Goal: Information Seeking & Learning: Learn about a topic

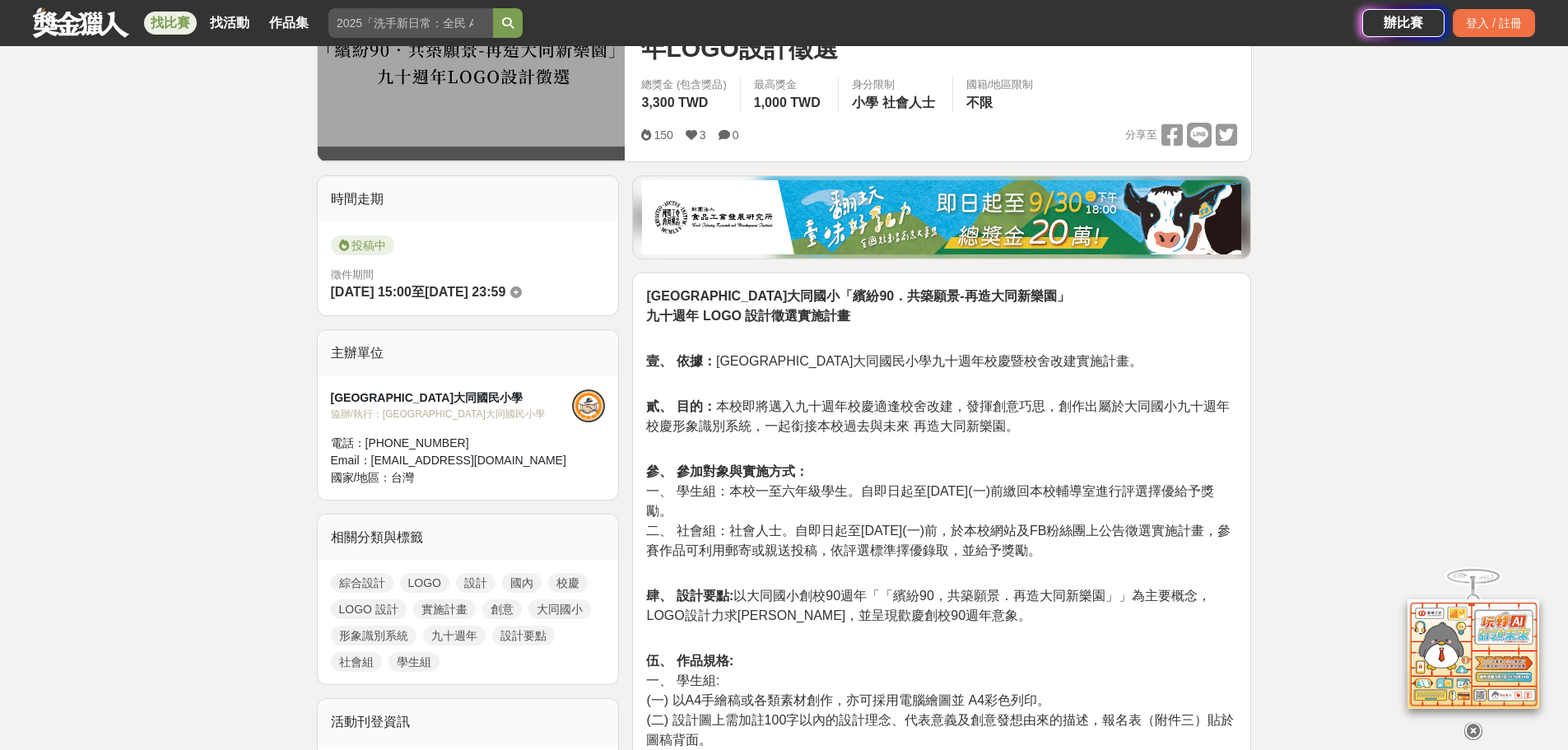
scroll to position [329, 0]
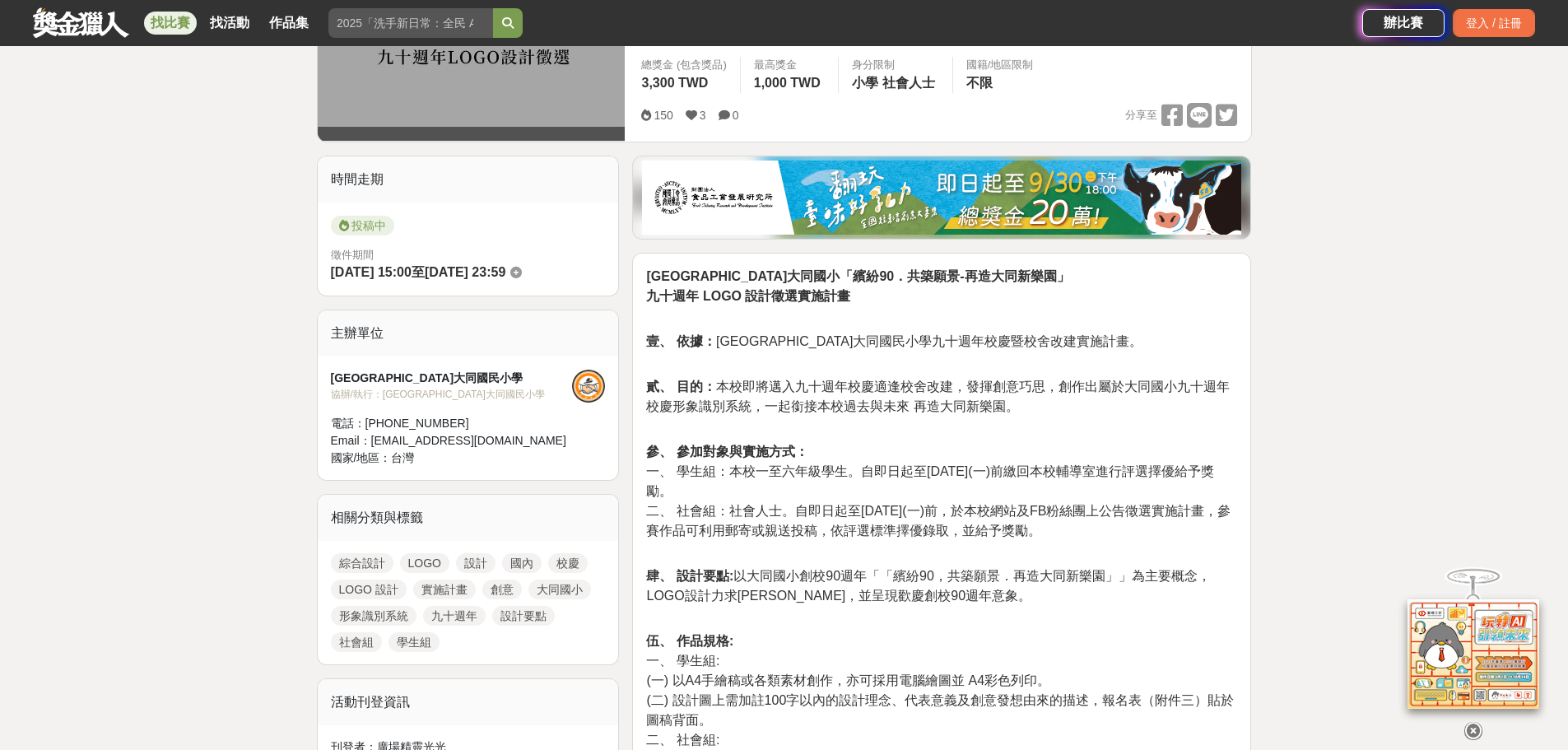
click at [593, 369] on div at bounding box center [589, 386] width 33 height 33
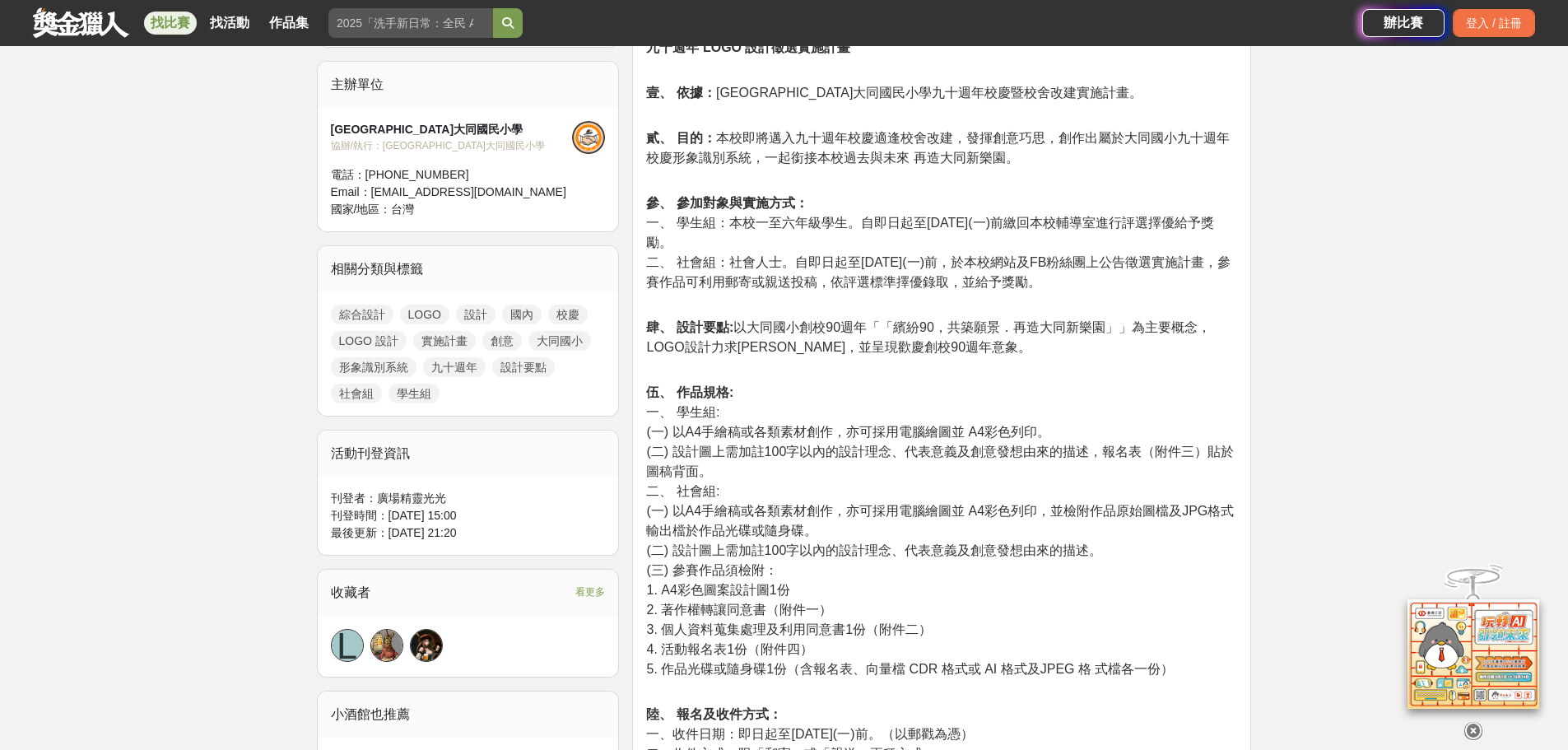
scroll to position [658, 0]
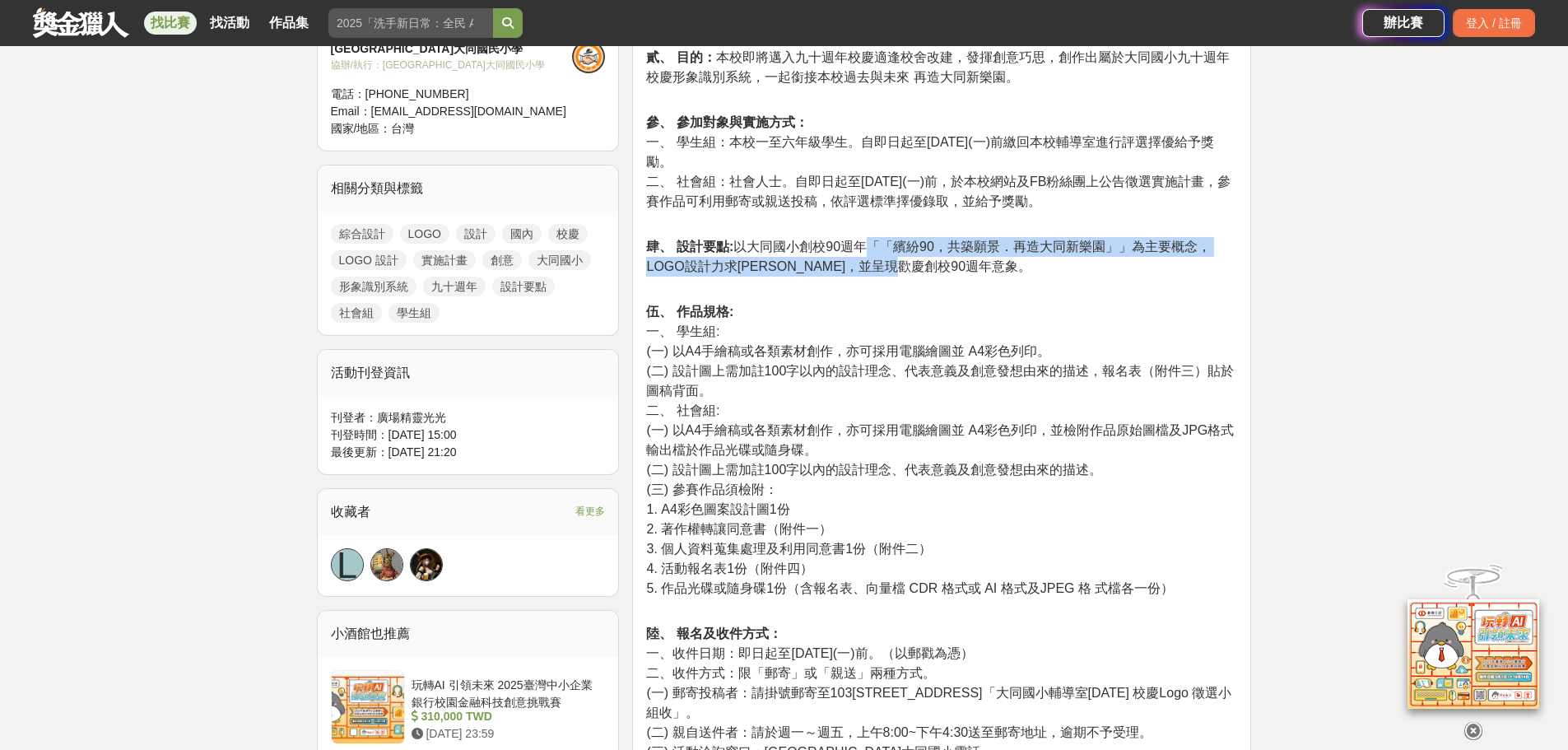
drag, startPoint x: 867, startPoint y: 225, endPoint x: 1053, endPoint y: 232, distance: 186.1
click at [1053, 237] on p "肆、 設計要點: 以大同國小創校90週年「「繽紛90，共築願景．再造大同新樂園」」為主要概念，LOGO設計力求[PERSON_NAME]，並呈現歡慶創校90週…" at bounding box center [942, 265] width 591 height 57
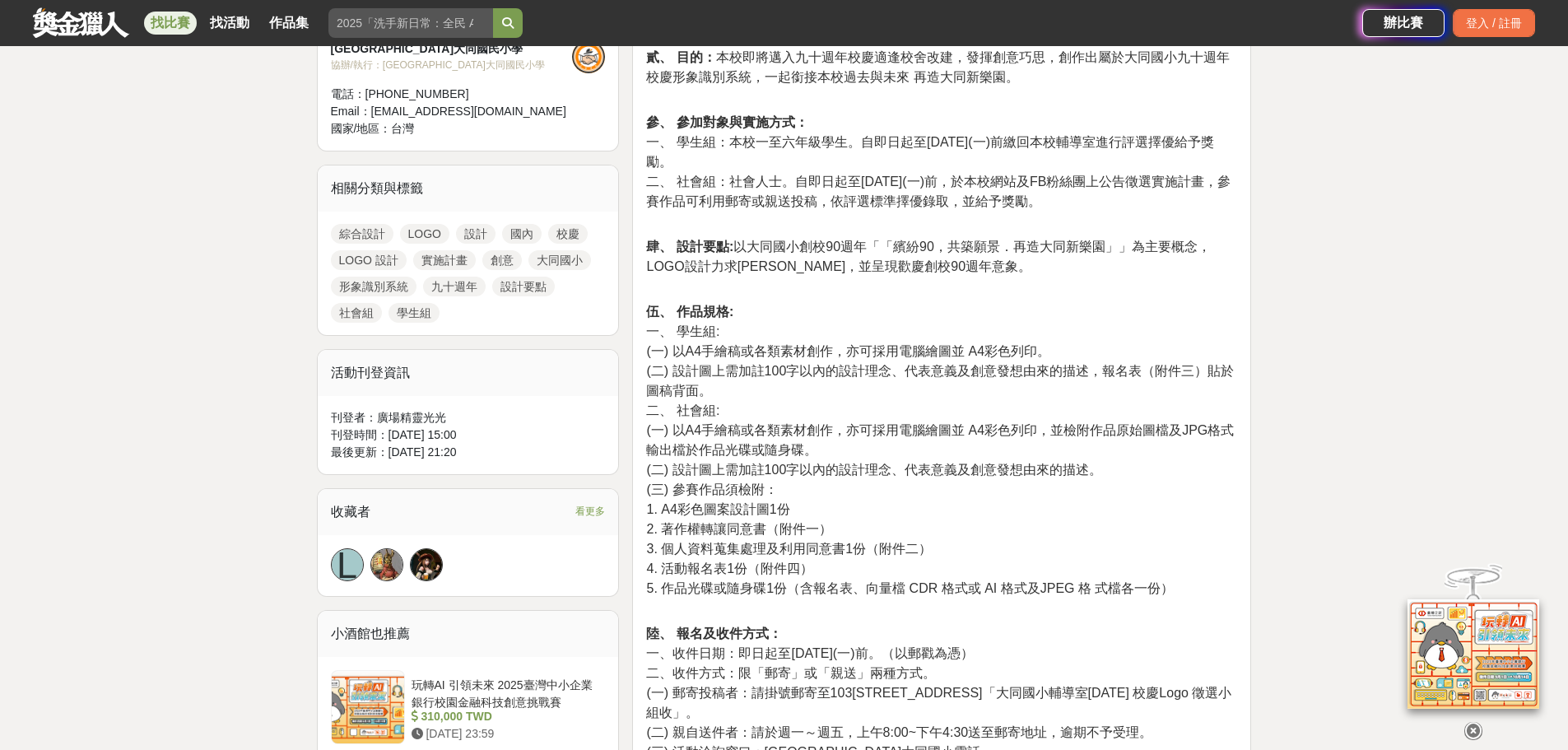
click at [1095, 259] on p "肆、 設計要點: 以大同國小創校90週年「「繽紛90，共築願景．再造大同新樂園」」為主要概念，LOGO設計力求[PERSON_NAME]，並呈現歡慶創校90週…" at bounding box center [942, 265] width 591 height 57
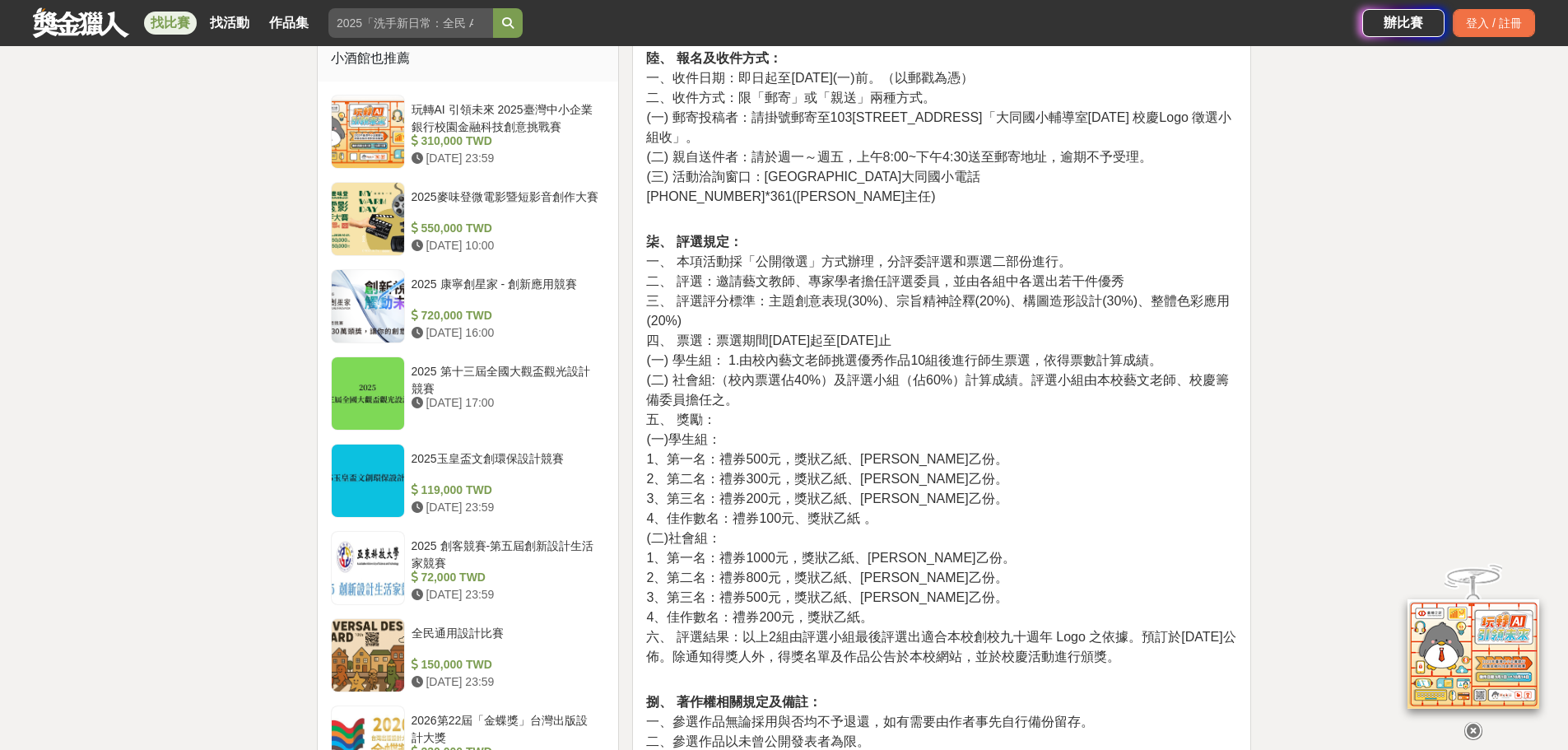
scroll to position [1235, 0]
drag, startPoint x: 897, startPoint y: 308, endPoint x: 1093, endPoint y: 312, distance: 196.0
click at [1025, 352] on span "(一) 學生組： 1.由校內藝文老師挑選優秀作品10組後進行師生票選，依得票數計算成績。" at bounding box center [904, 359] width 516 height 14
click at [1246, 330] on div "[GEOGRAPHIC_DATA]大同國小「繽紛90．共築願景-再造大同新樂園」 九十週年 LOGO 設計徵選實施計畫 壹、 依據： [GEOGRAPHIC_…" at bounding box center [942, 184] width 619 height 1674
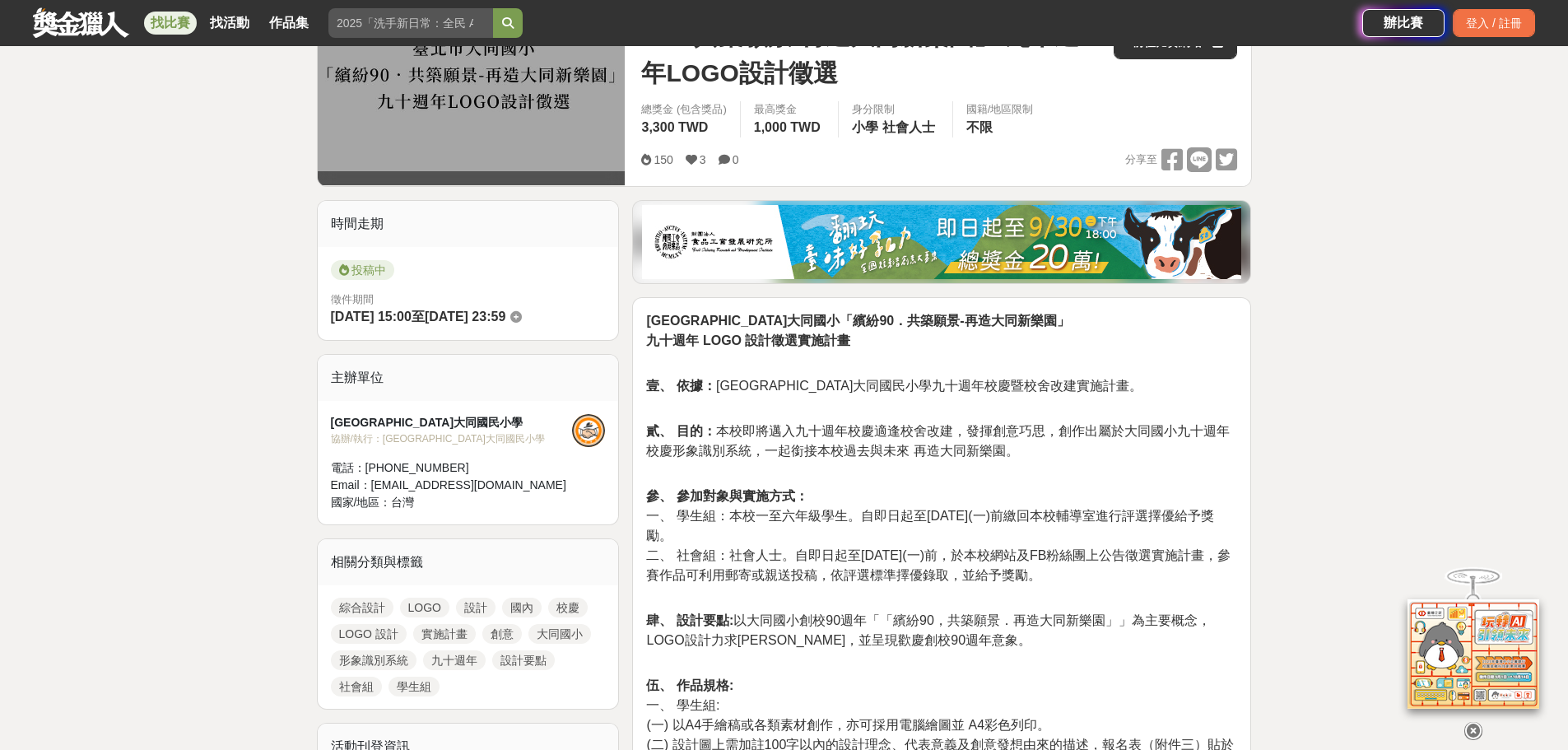
scroll to position [82, 0]
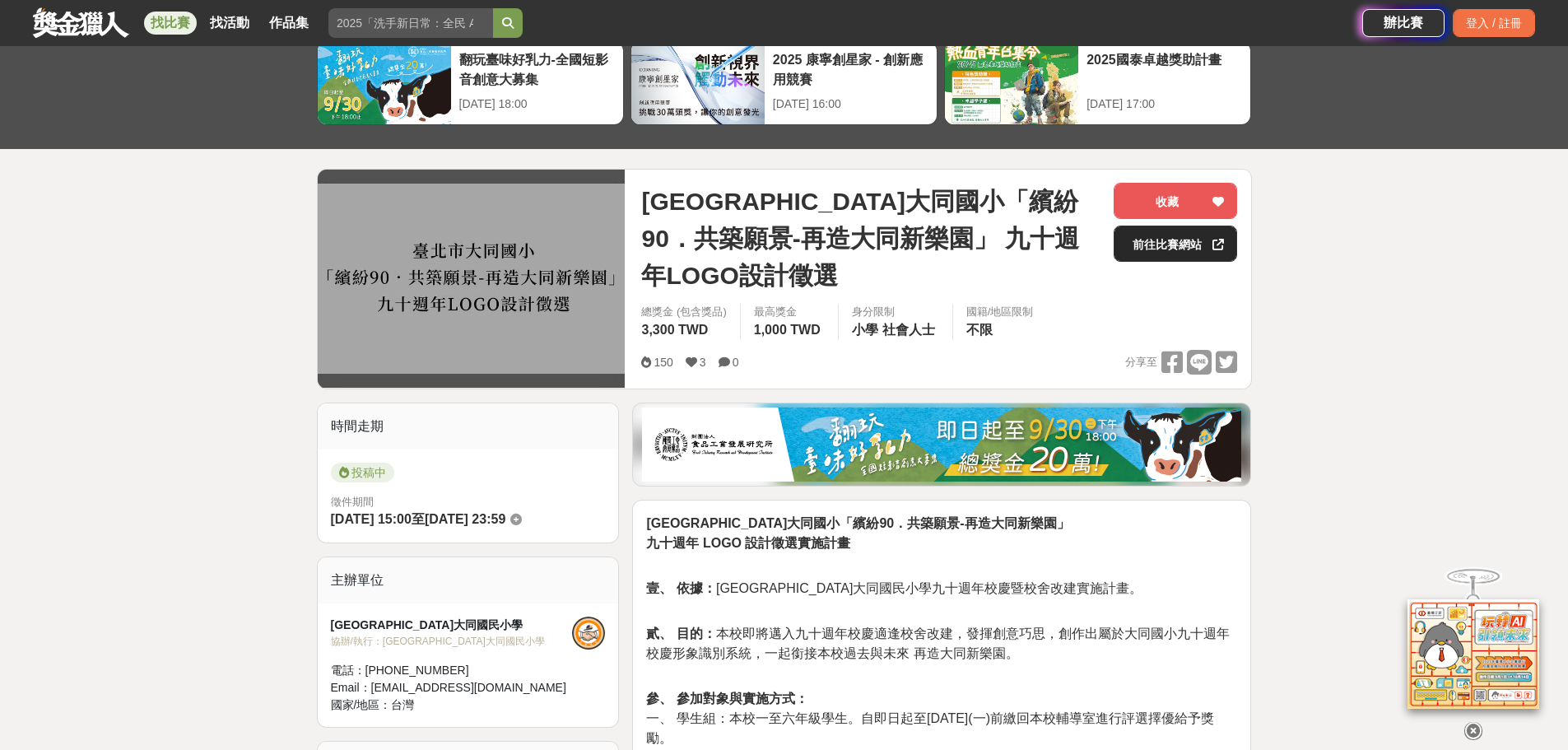
click at [1198, 252] on link "前往比賽網站" at bounding box center [1175, 243] width 123 height 36
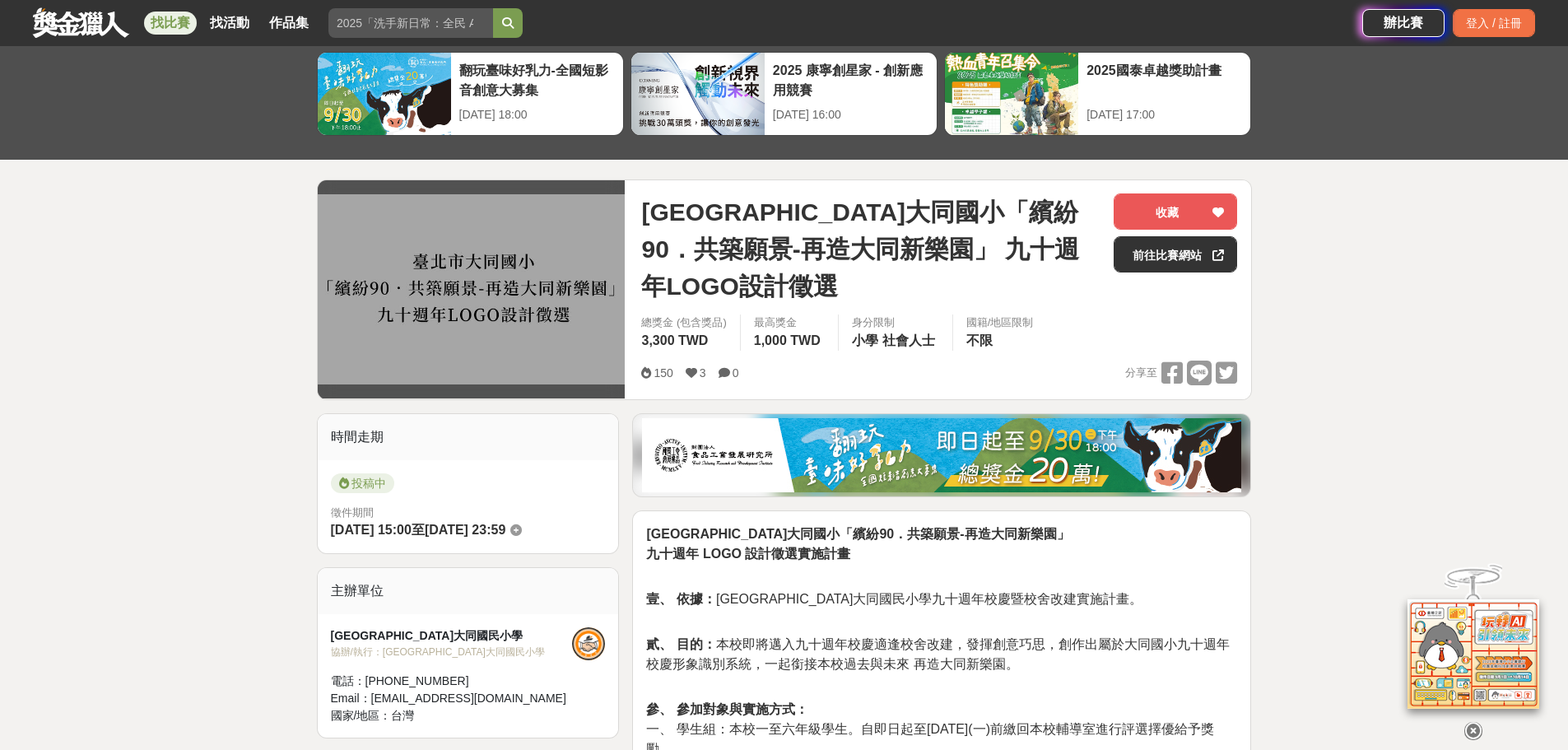
scroll to position [0, 0]
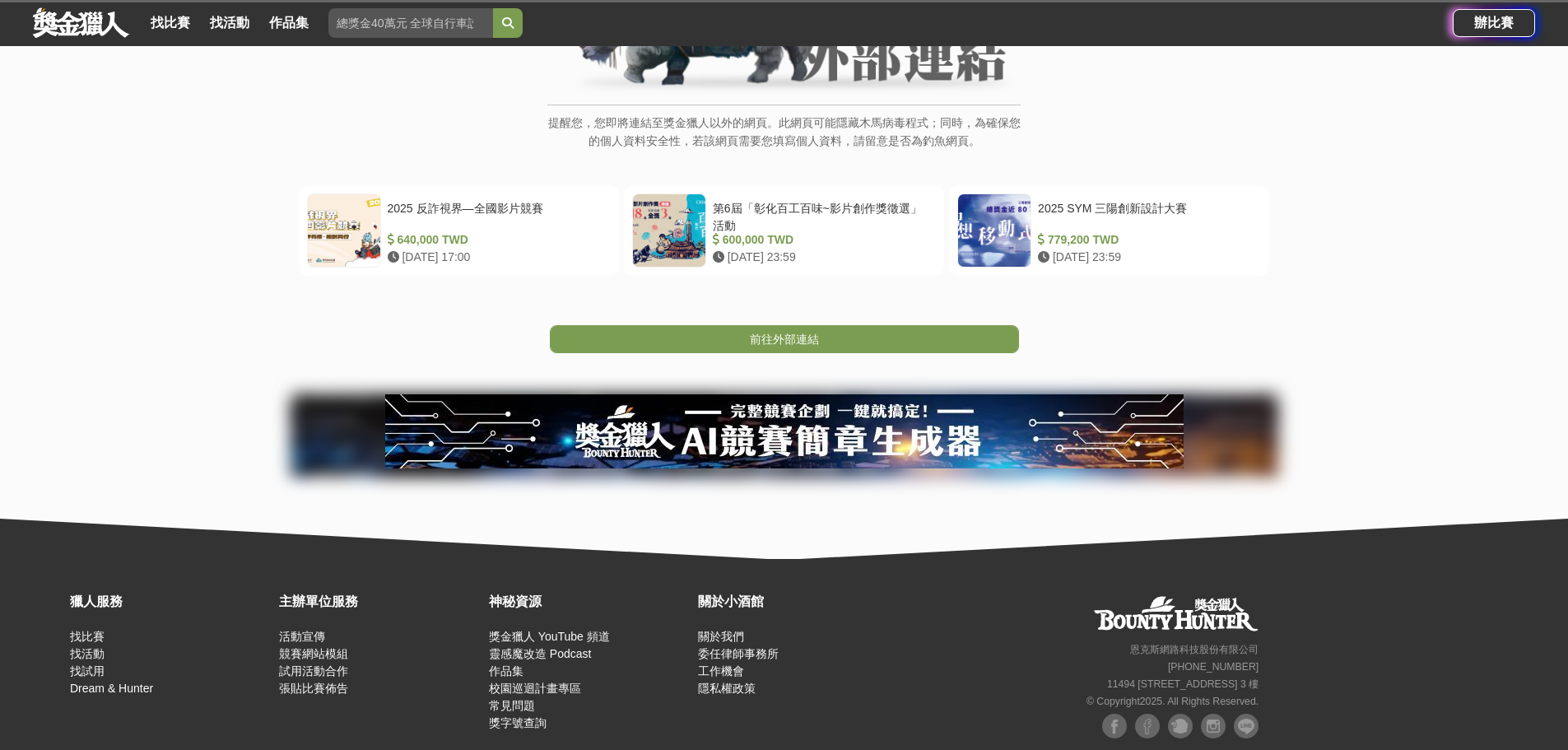
scroll to position [247, 0]
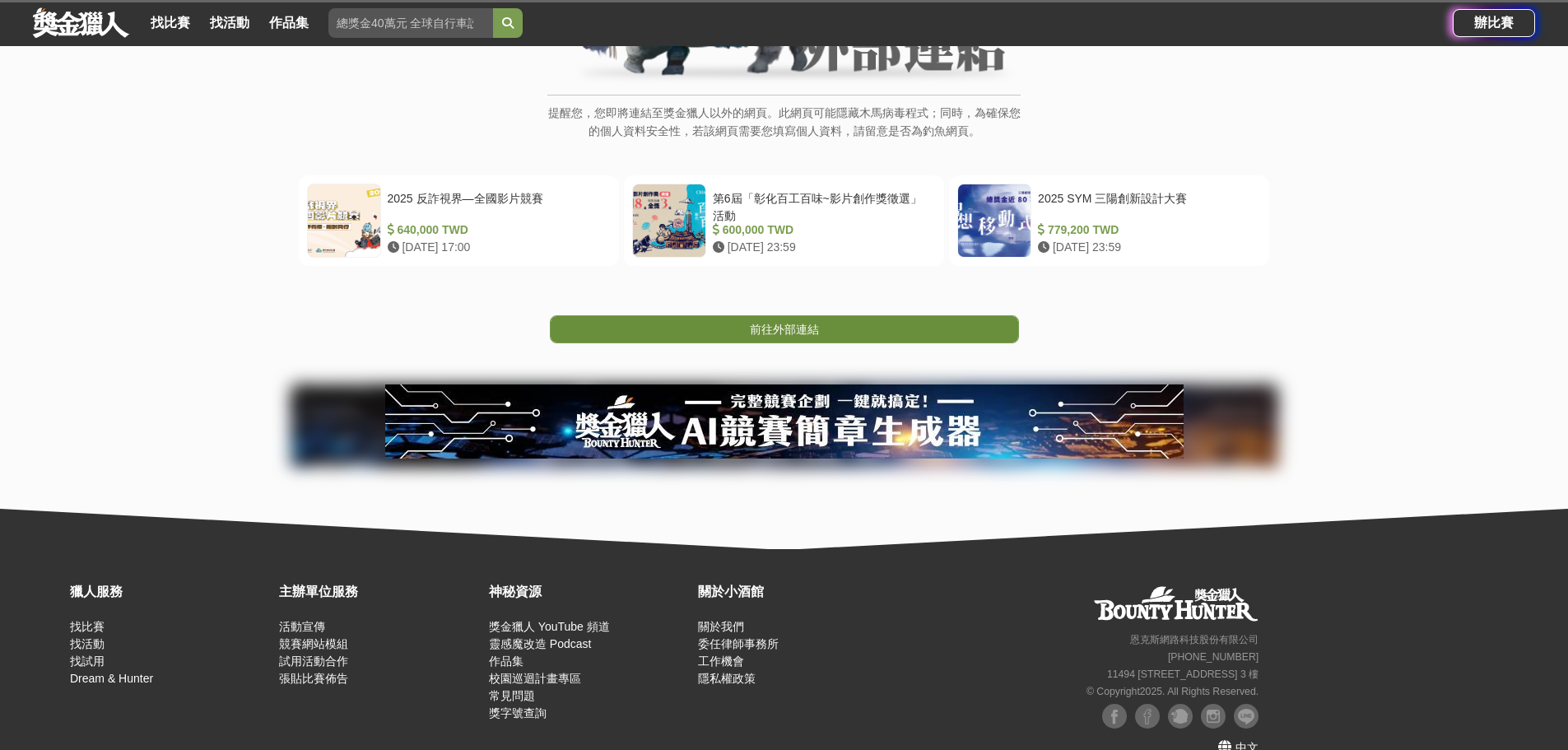
click at [895, 318] on link "前往外部連結" at bounding box center [784, 329] width 469 height 28
